Goal: Task Accomplishment & Management: Manage account settings

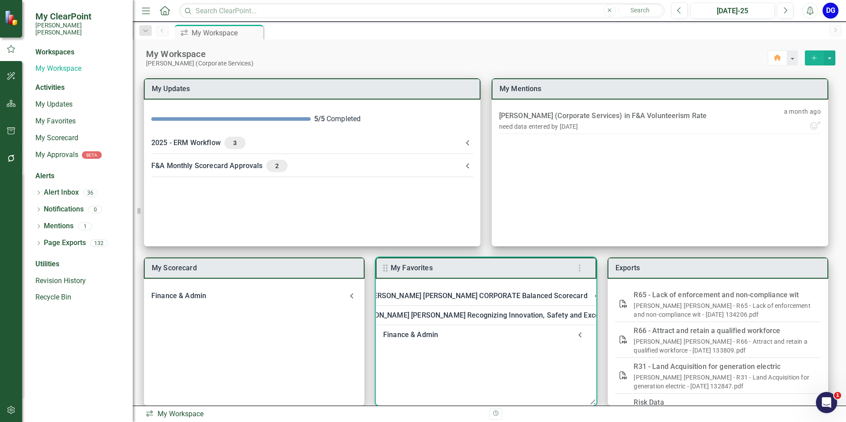
click at [418, 332] on div "Finance & Admin" at bounding box center [477, 335] width 188 height 12
click at [421, 360] on link "Welcome to F&A Departmental Scorecard" at bounding box center [471, 358] width 135 height 8
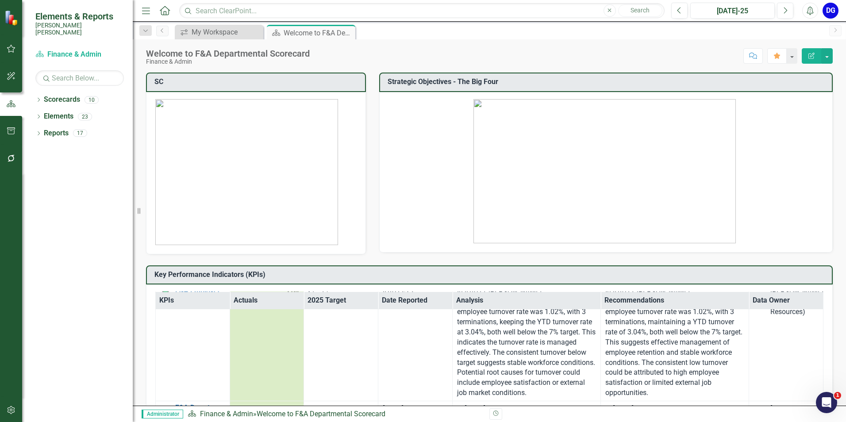
scroll to position [2301, 0]
click at [198, 274] on link "F&A Leading Indicator Reports" at bounding box center [200, 262] width 50 height 23
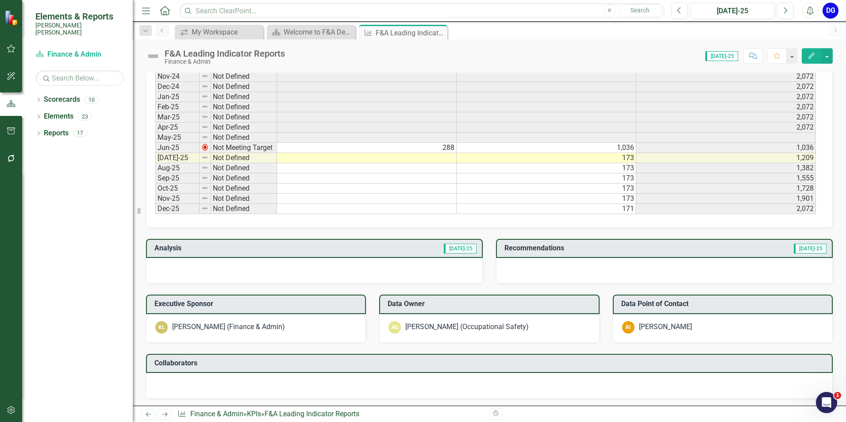
scroll to position [487, 0]
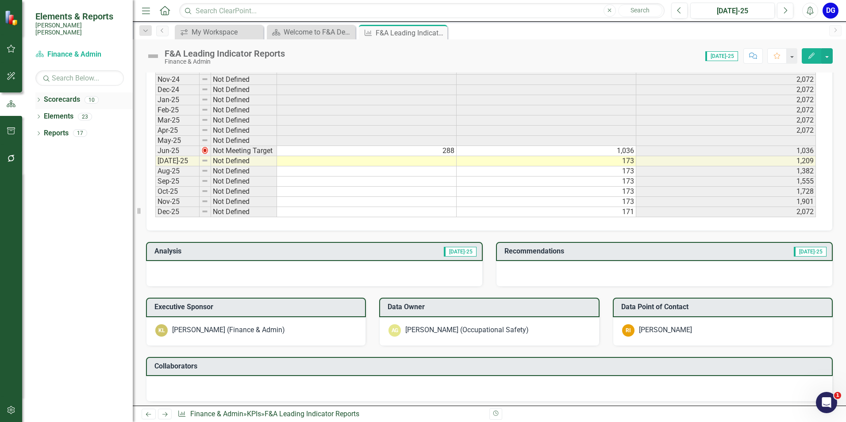
click at [66, 95] on link "Scorecards" at bounding box center [62, 100] width 36 height 10
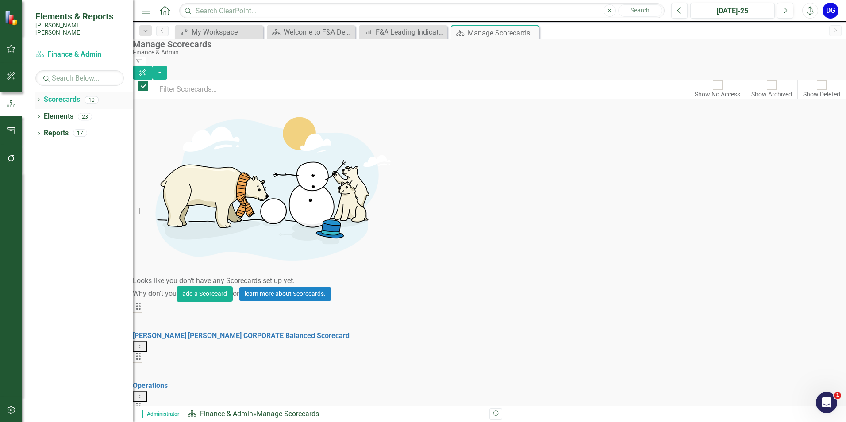
checkbox input "false"
click at [395, 31] on div "F&A Leading Indicator Reports" at bounding box center [405, 32] width 58 height 11
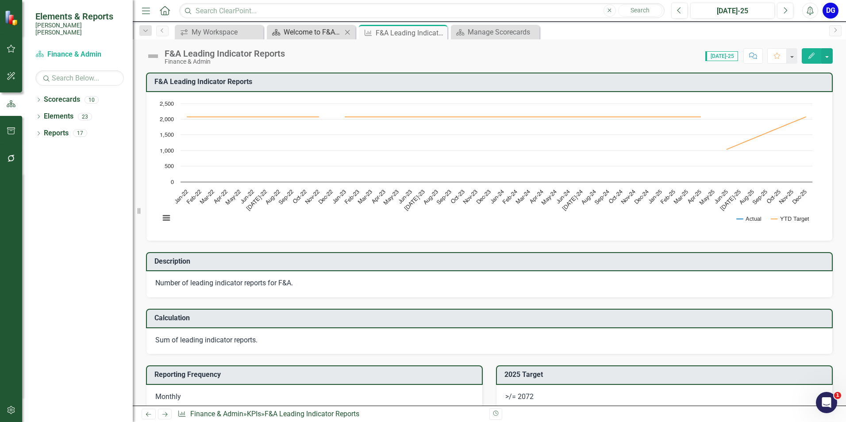
click at [319, 34] on div "Welcome to F&A Departmental Scorecard" at bounding box center [313, 32] width 58 height 11
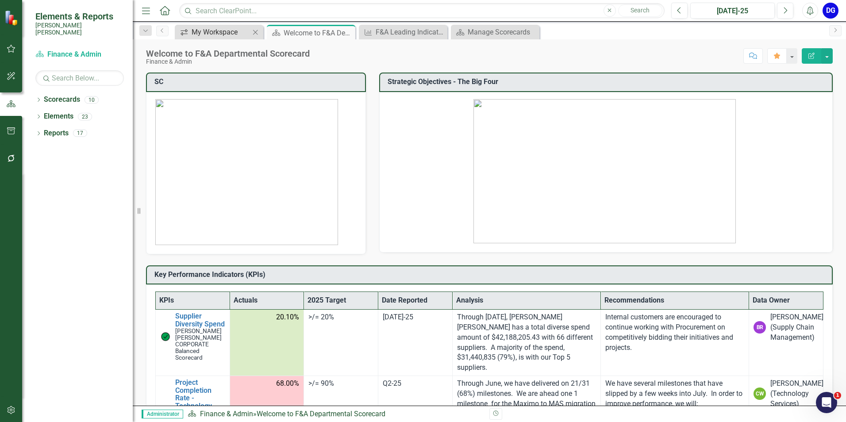
click at [225, 30] on div "My Workspace" at bounding box center [221, 32] width 58 height 11
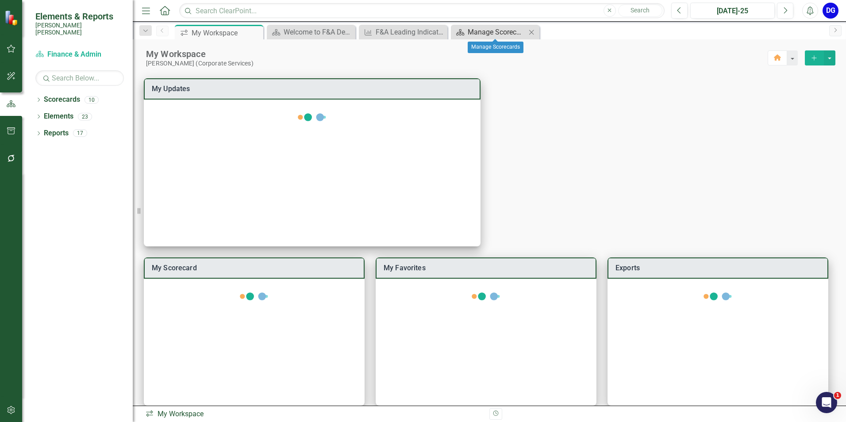
click at [482, 31] on div "Manage Scorecards" at bounding box center [497, 32] width 58 height 11
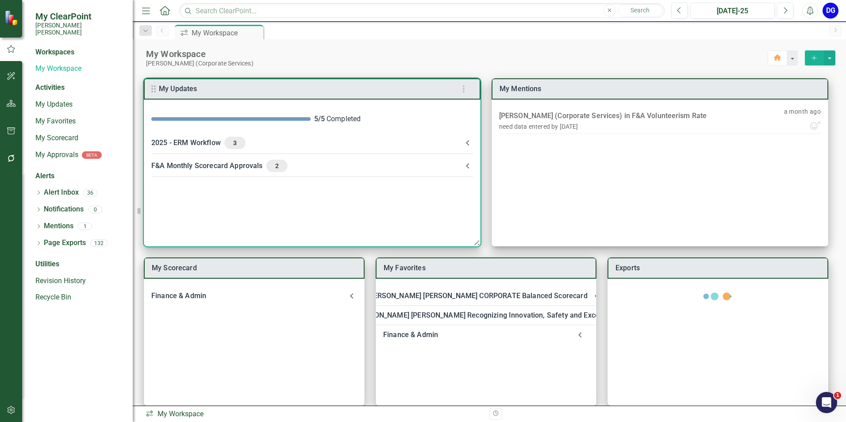
click at [223, 166] on div "F&A Monthly Scorecard Approvals 2" at bounding box center [306, 166] width 311 height 12
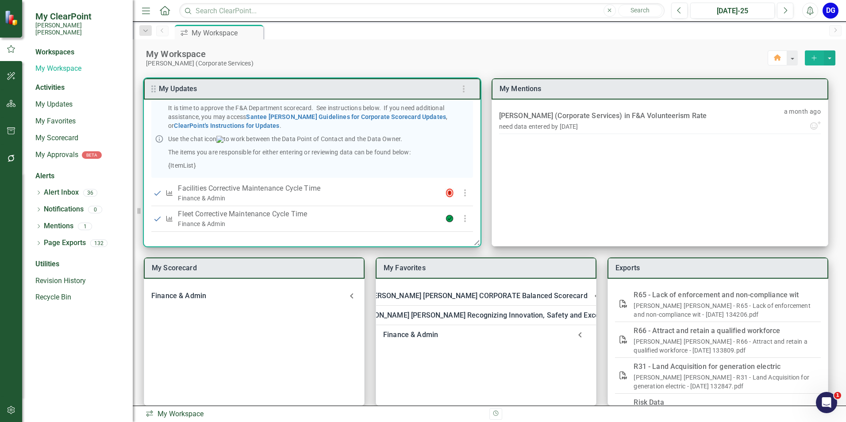
scroll to position [97, 0]
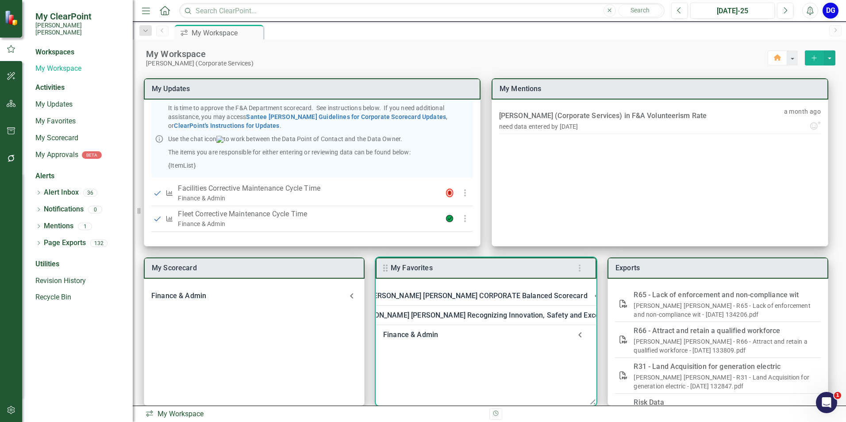
click at [409, 339] on div "Finance & Admin" at bounding box center [477, 335] width 188 height 12
click at [432, 356] on link "Welcome to F&A Departmental Scorecard" at bounding box center [471, 358] width 135 height 8
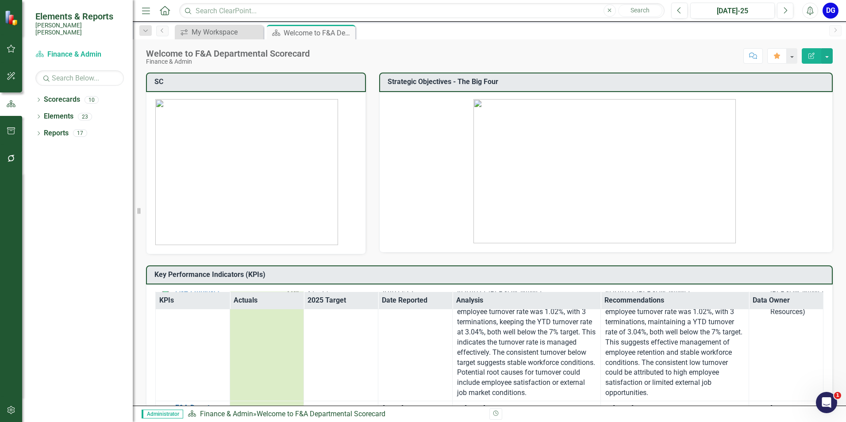
scroll to position [2301, 0]
click at [190, 274] on link "F&A Leading Indicator Reports" at bounding box center [200, 262] width 50 height 23
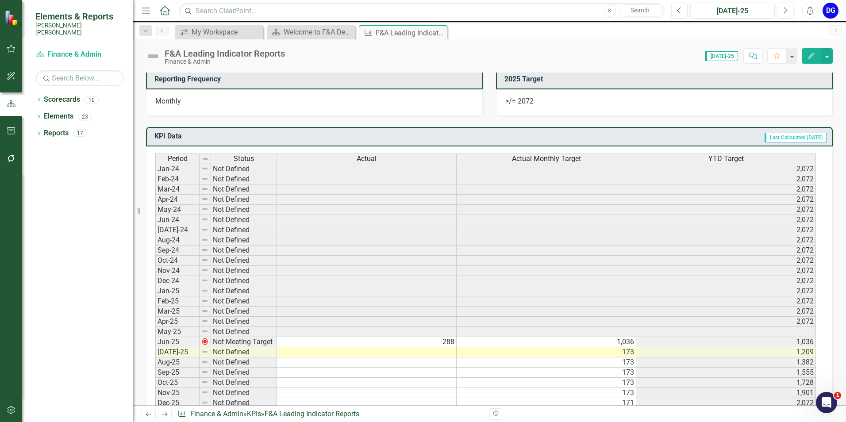
scroll to position [310, 0]
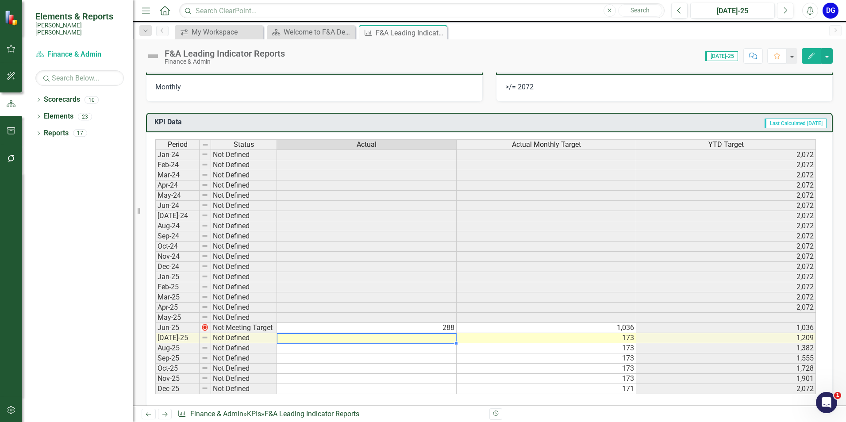
click at [452, 340] on td at bounding box center [367, 338] width 180 height 10
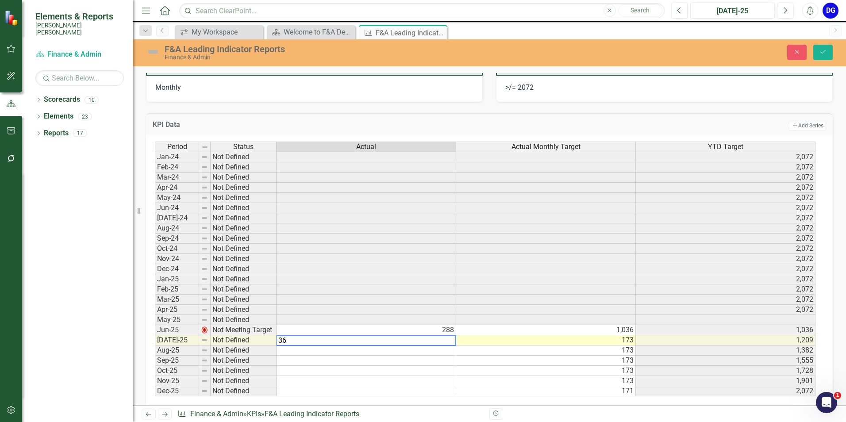
type textarea "360"
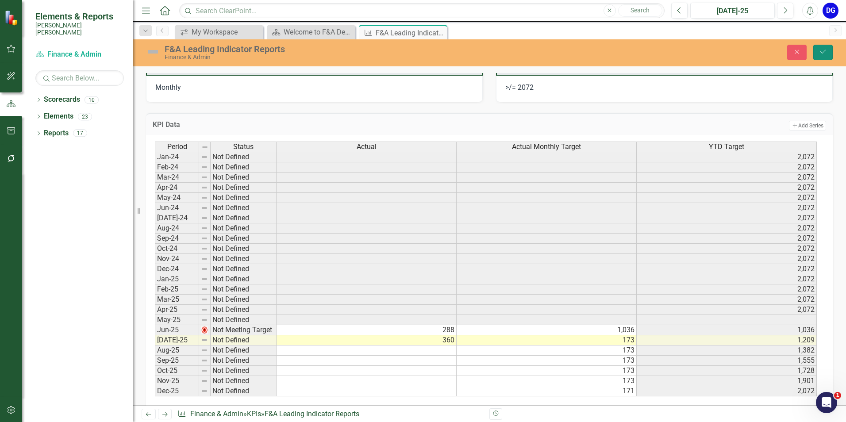
click at [827, 50] on icon "Save" at bounding box center [823, 52] width 8 height 6
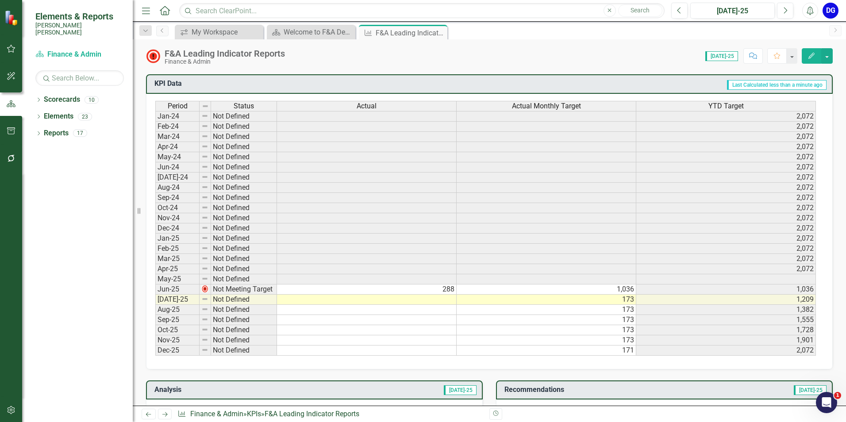
scroll to position [398, 0]
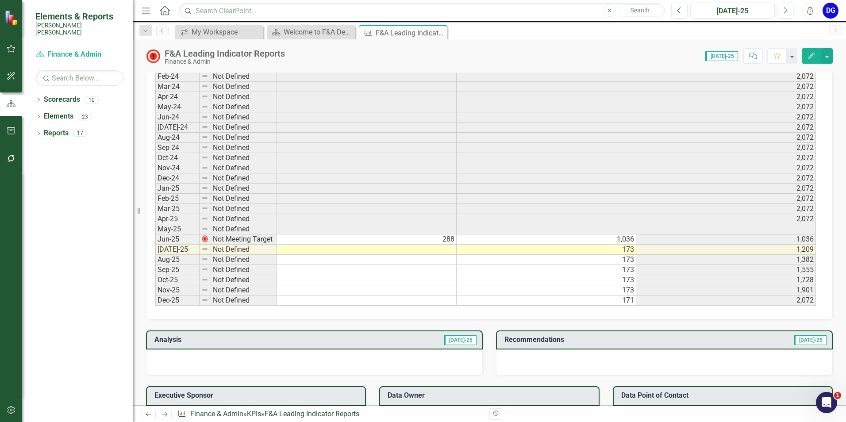
click at [450, 250] on td at bounding box center [367, 250] width 180 height 10
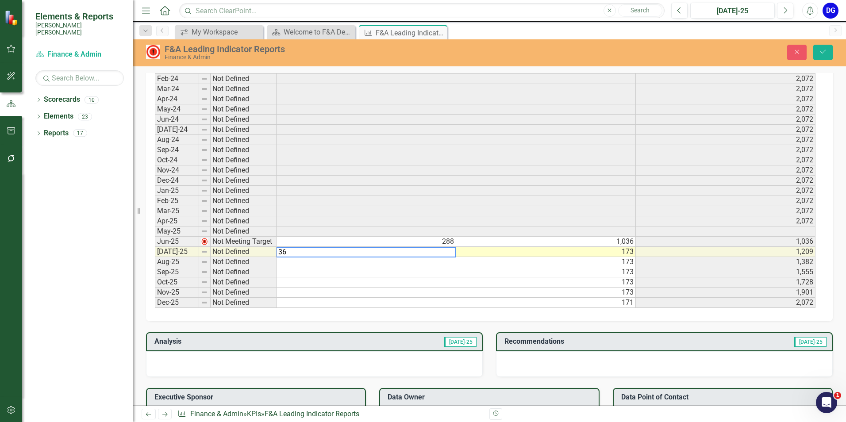
scroll to position [400, 0]
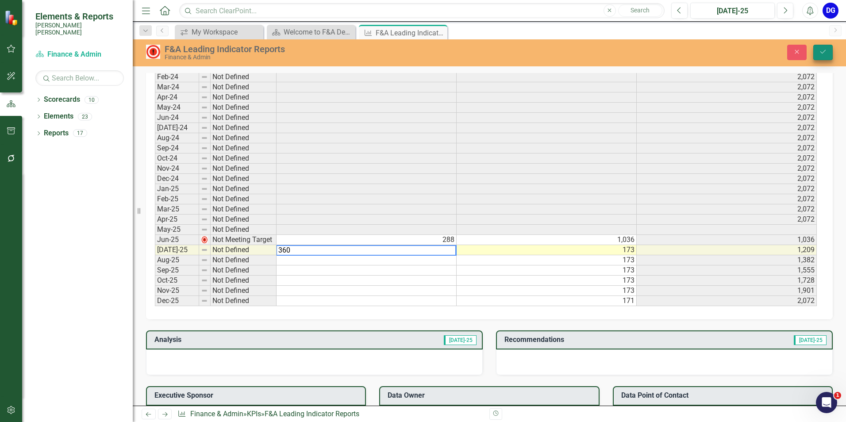
type textarea "360"
click at [823, 54] on icon "Save" at bounding box center [823, 52] width 8 height 6
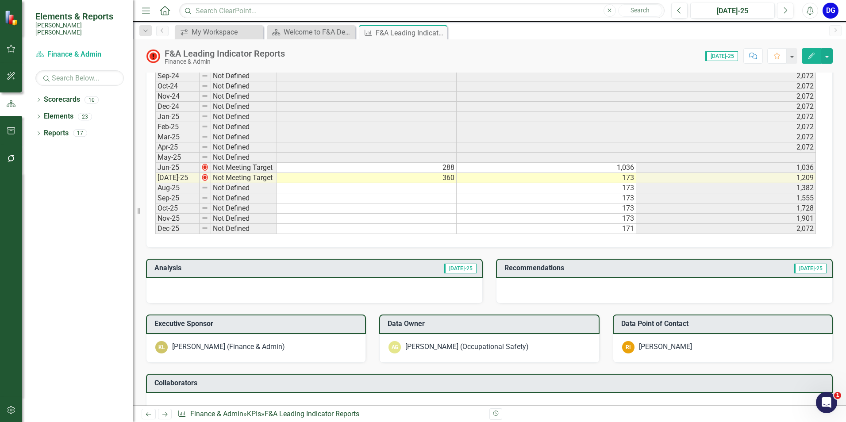
scroll to position [487, 0]
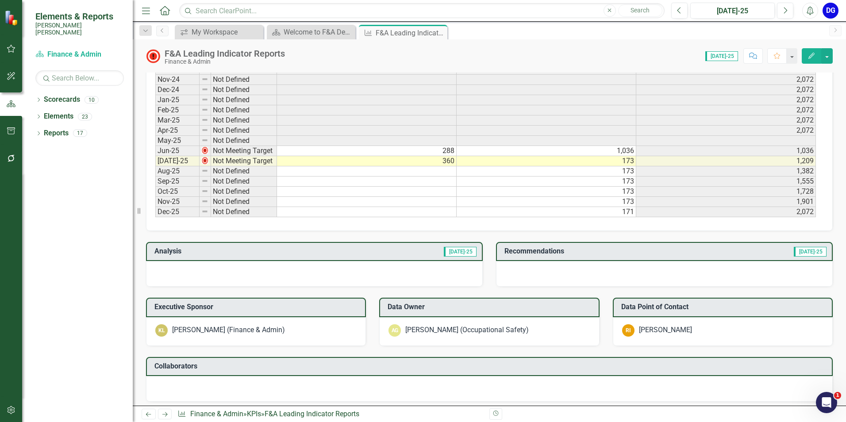
click at [414, 274] on div at bounding box center [314, 274] width 337 height 26
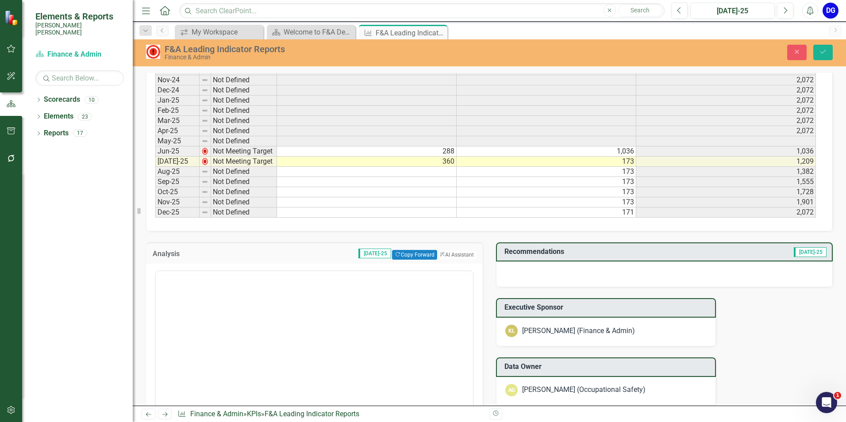
scroll to position [0, 0]
click at [453, 254] on button "ClearPoint AI AI Assistant" at bounding box center [456, 255] width 40 height 10
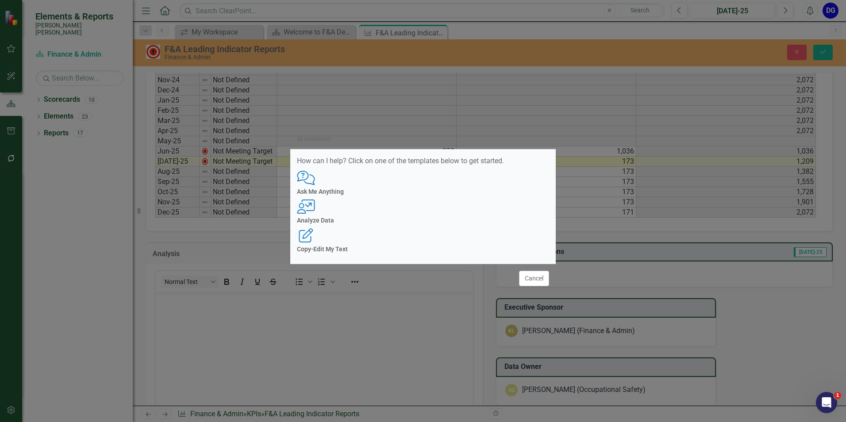
click at [427, 223] on h4 "Analyze Data" at bounding box center [423, 220] width 252 height 7
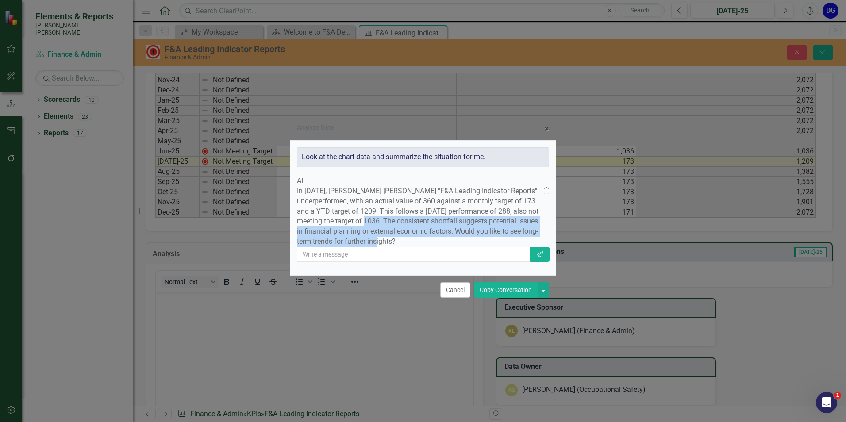
drag, startPoint x: 504, startPoint y: 208, endPoint x: 519, endPoint y: 240, distance: 35.7
click at [519, 240] on p "In July 2025, Santee Cooper's "F&A Leading Indicator Reports" underperformed, w…" at bounding box center [420, 216] width 247 height 61
drag, startPoint x: 519, startPoint y: 240, endPoint x: 512, endPoint y: 301, distance: 60.9
click at [512, 298] on button "Copy Conversation" at bounding box center [506, 289] width 64 height 15
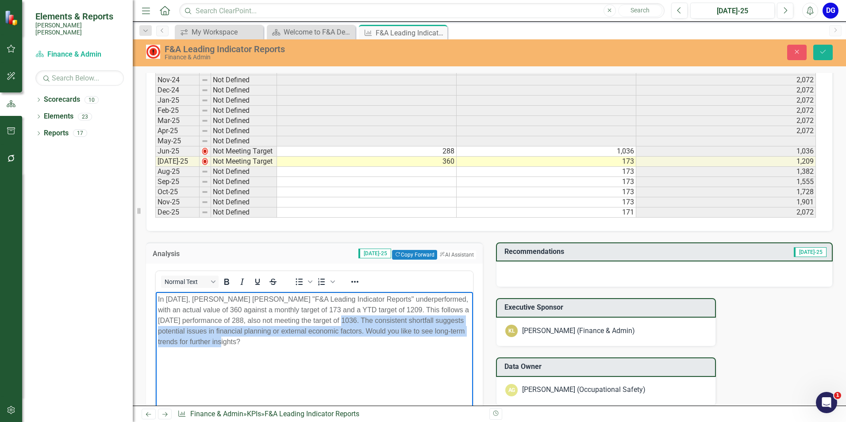
drag, startPoint x: 337, startPoint y: 320, endPoint x: 450, endPoint y: 341, distance: 114.8
click at [450, 341] on p "In July 2025, Santee Cooper's "F&A Leading Indicator Reports" underperformed, w…" at bounding box center [314, 320] width 313 height 53
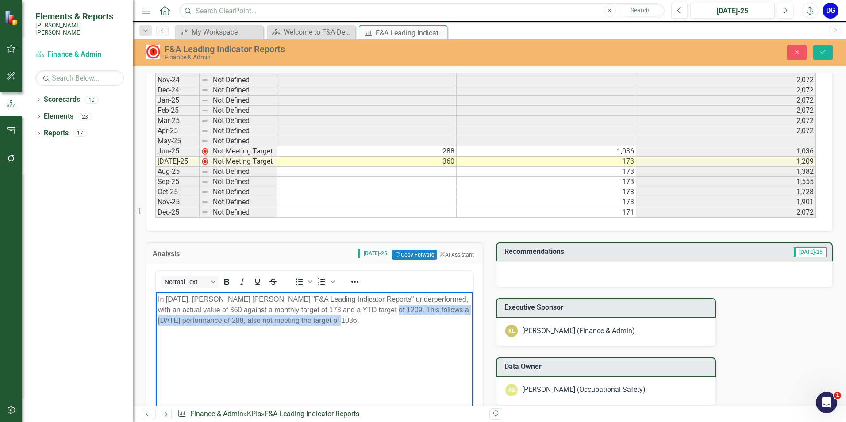
drag, startPoint x: 380, startPoint y: 310, endPoint x: 458, endPoint y: 326, distance: 79.5
click at [458, 326] on p "In July 2025, Santee Cooper's "F&A Leading Indicator Reports" underperformed, w…" at bounding box center [314, 310] width 313 height 32
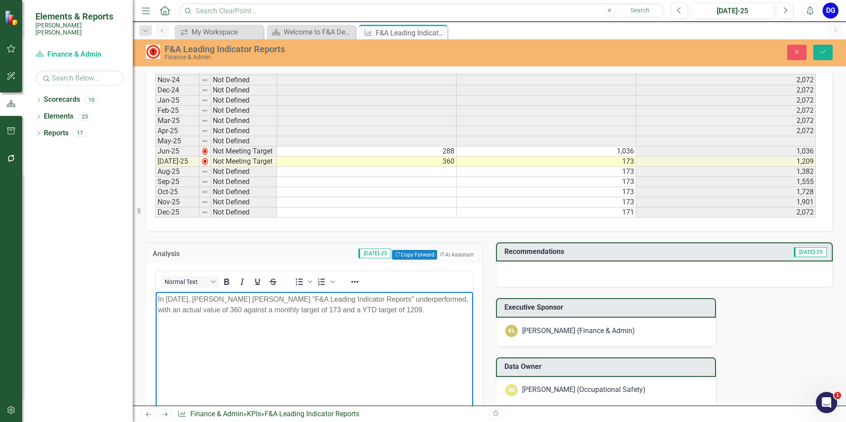
click at [515, 281] on div at bounding box center [664, 275] width 337 height 26
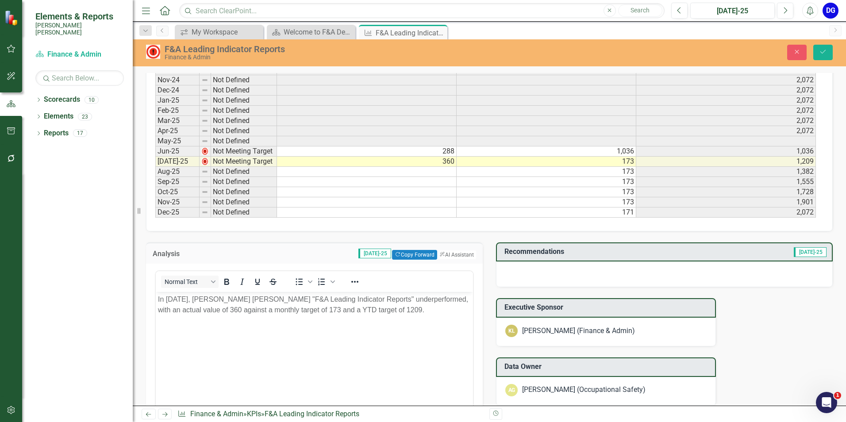
click at [558, 275] on div at bounding box center [664, 275] width 337 height 26
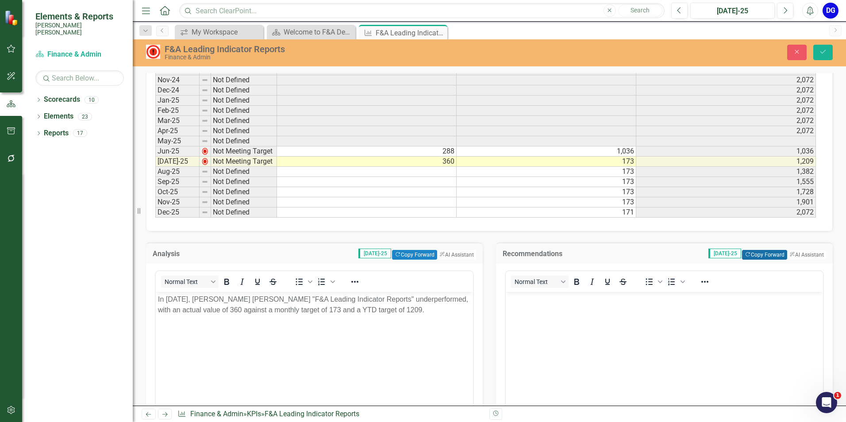
click at [754, 252] on button "Copy Forward Copy Forward" at bounding box center [764, 255] width 45 height 10
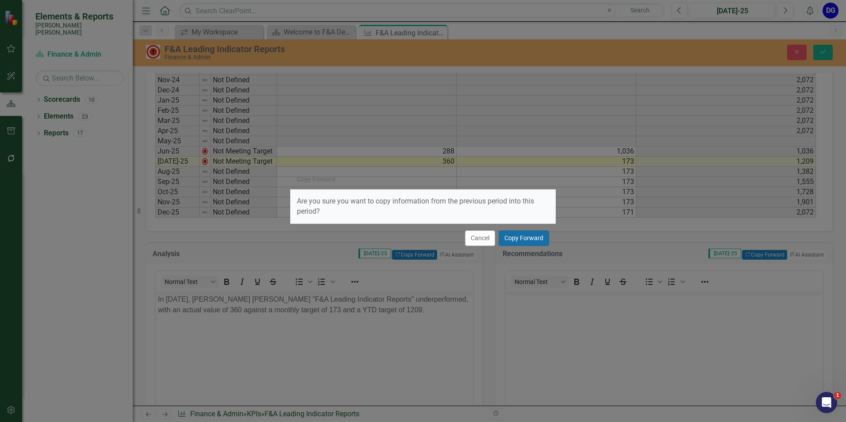
click at [532, 238] on button "Copy Forward" at bounding box center [524, 238] width 50 height 15
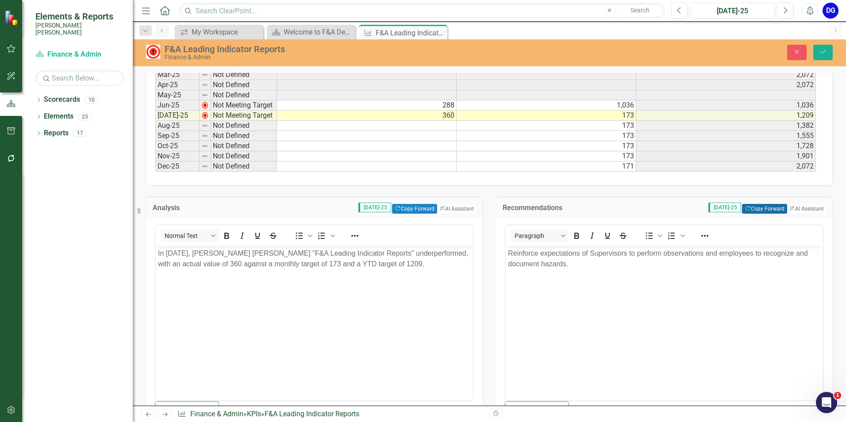
scroll to position [531, 0]
click at [823, 51] on icon "Save" at bounding box center [823, 52] width 8 height 6
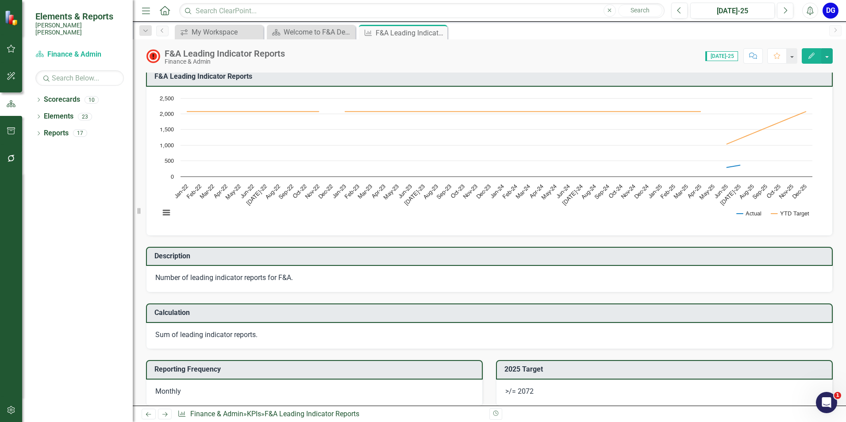
scroll to position [0, 0]
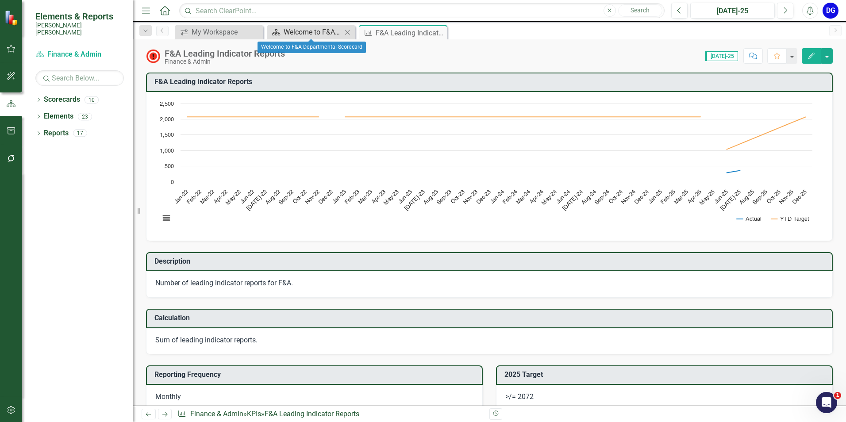
click at [301, 31] on div "Welcome to F&A Departmental Scorecard" at bounding box center [313, 32] width 58 height 11
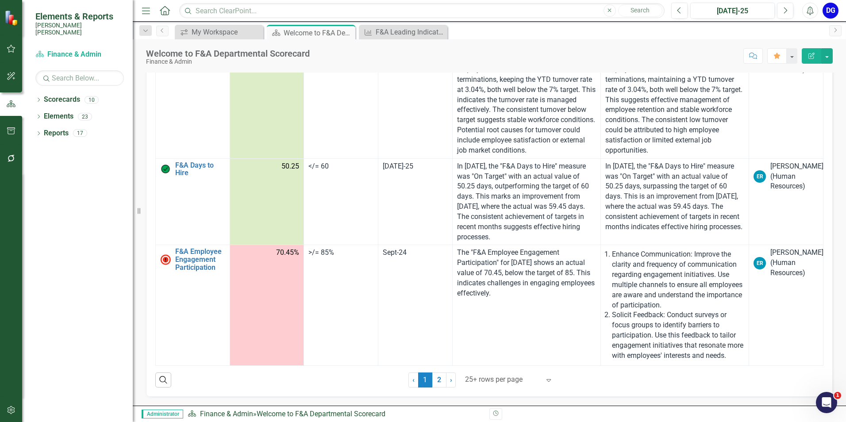
scroll to position [2386, 0]
click at [439, 381] on link "2" at bounding box center [439, 380] width 14 height 15
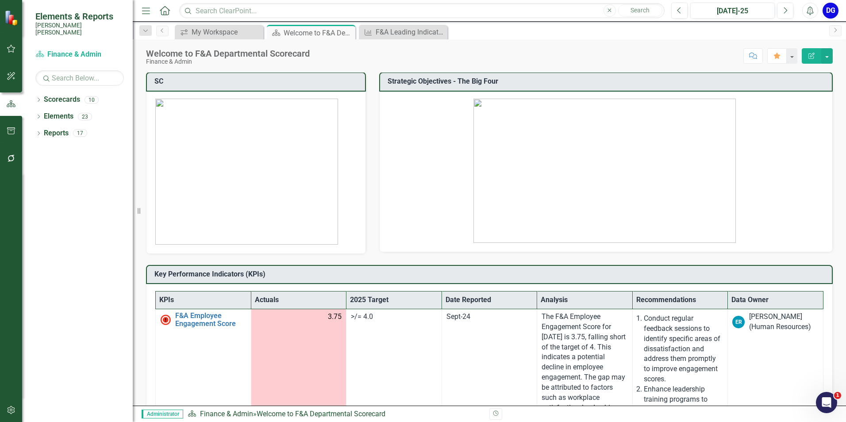
scroll to position [0, 0]
click at [217, 35] on div "My Workspace" at bounding box center [221, 32] width 58 height 11
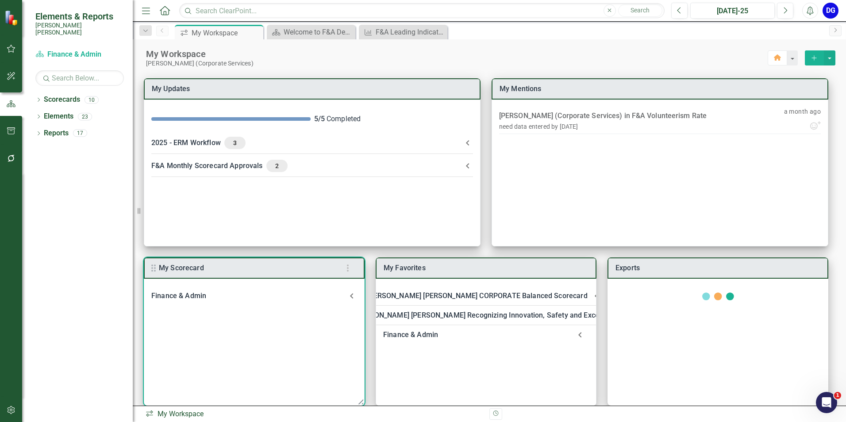
click at [196, 295] on div "Finance & Admin" at bounding box center [248, 296] width 195 height 12
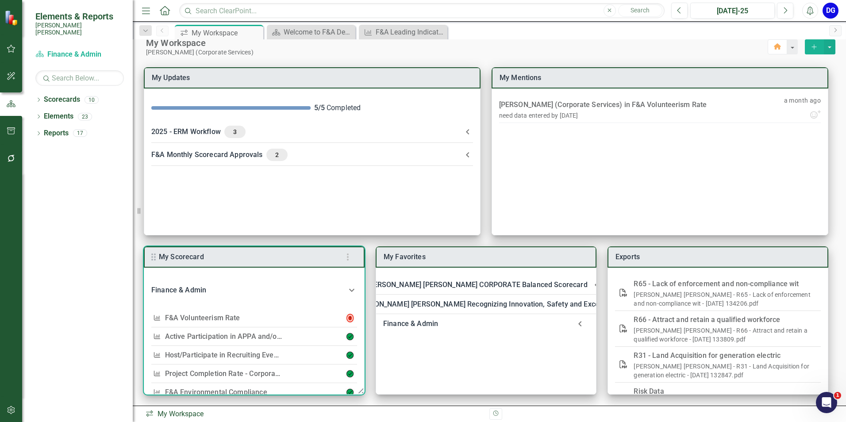
click at [228, 318] on link "F&A Volunteerism Rate" at bounding box center [202, 318] width 75 height 8
